Goal: Check status: Check status

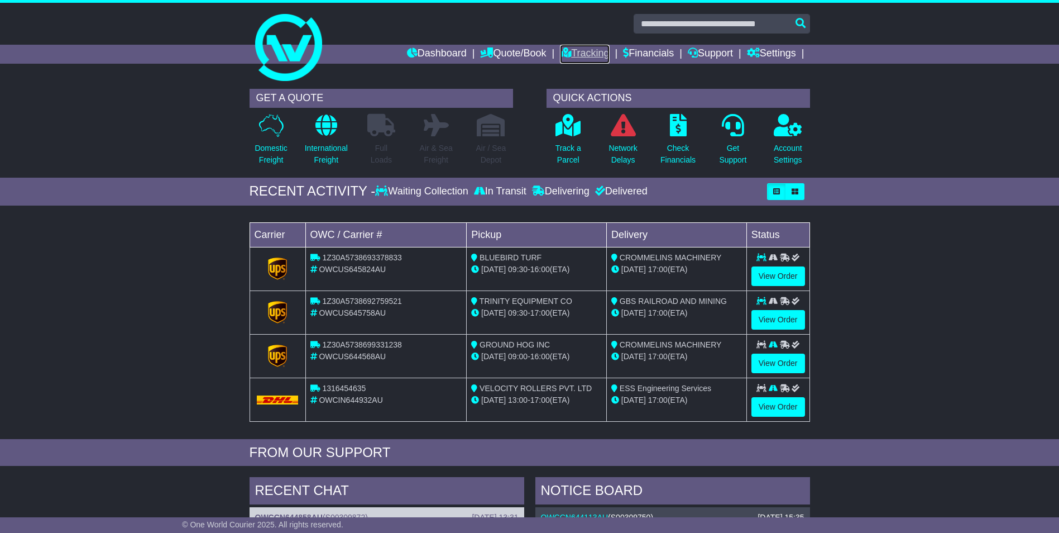
click at [578, 55] on link "Tracking" at bounding box center [584, 54] width 49 height 19
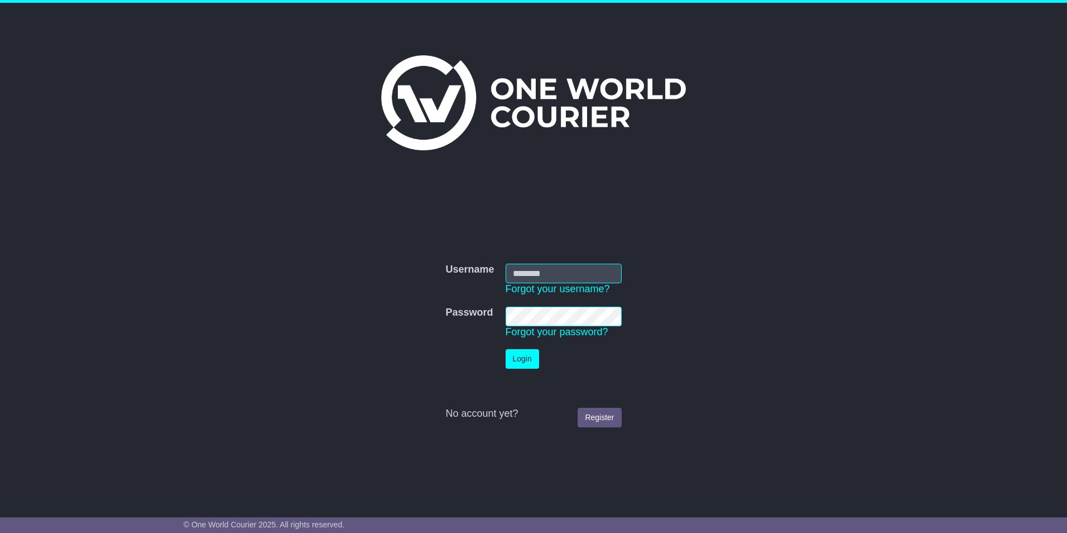
type input "**********"
click at [522, 356] on button "Login" at bounding box center [522, 359] width 33 height 20
